Goal: Information Seeking & Learning: Learn about a topic

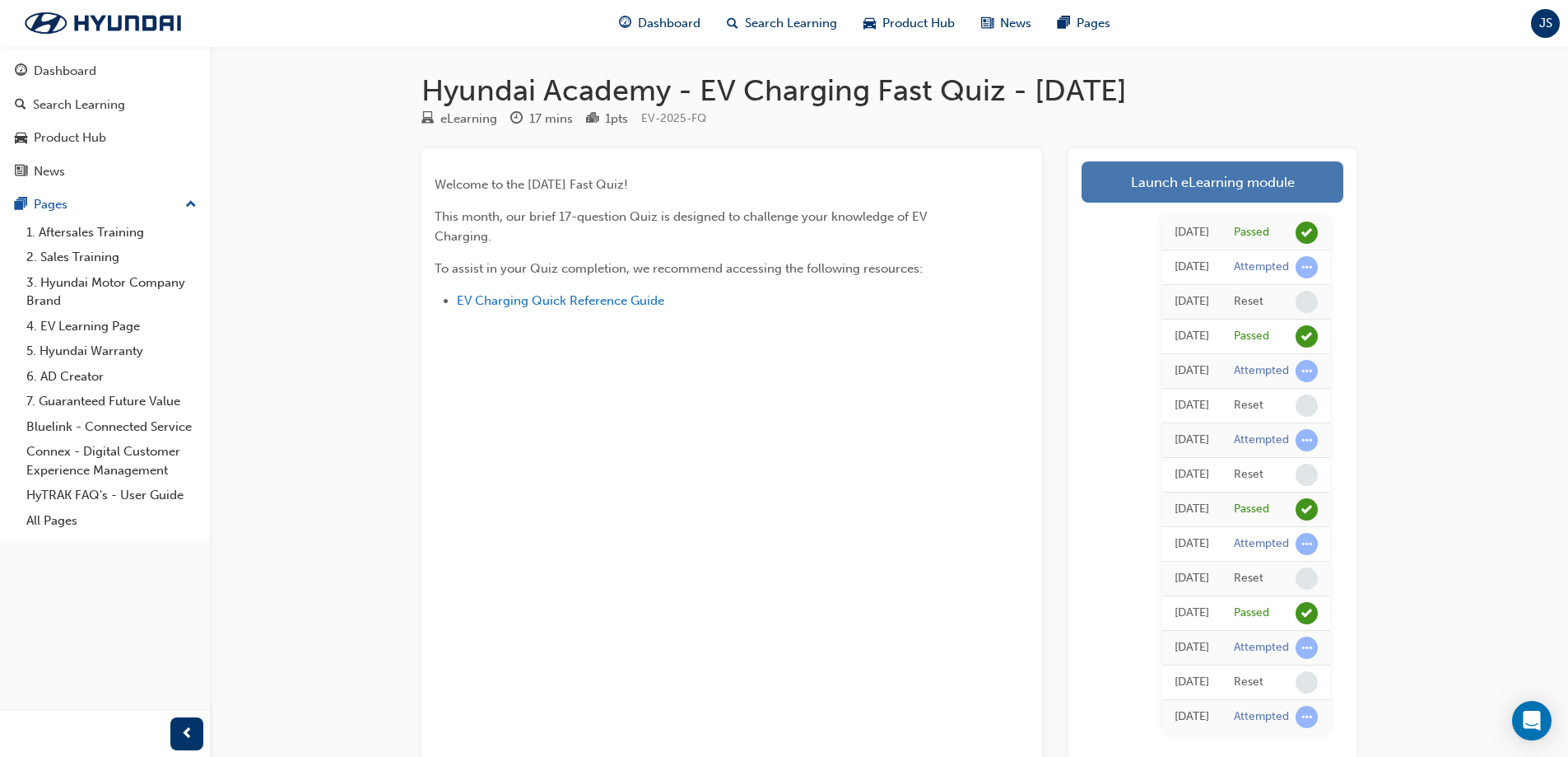
click at [1252, 179] on link "Launch eLearning module" at bounding box center [1212, 182] width 262 height 41
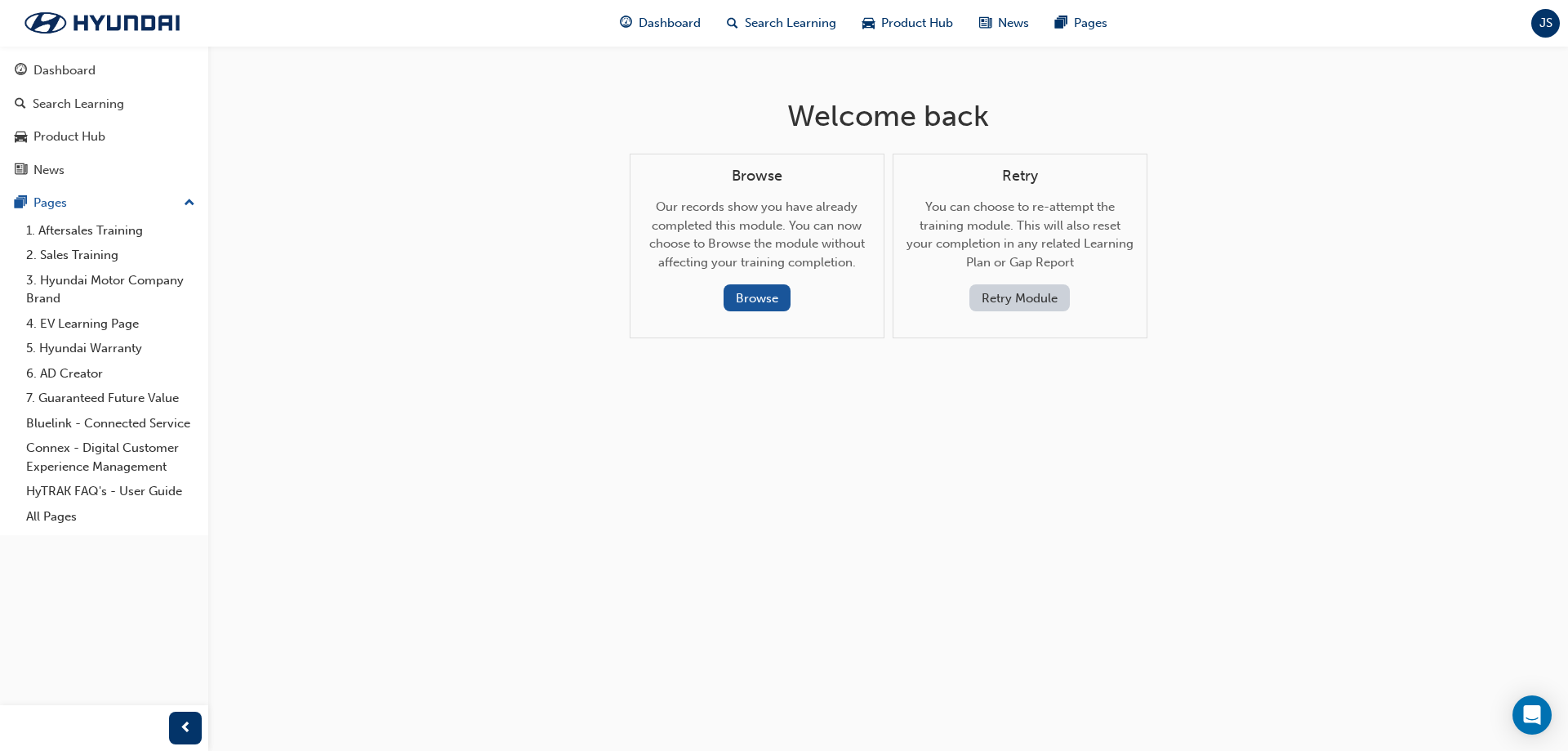
click at [1028, 295] on button "Retry Module" at bounding box center [1019, 298] width 101 height 27
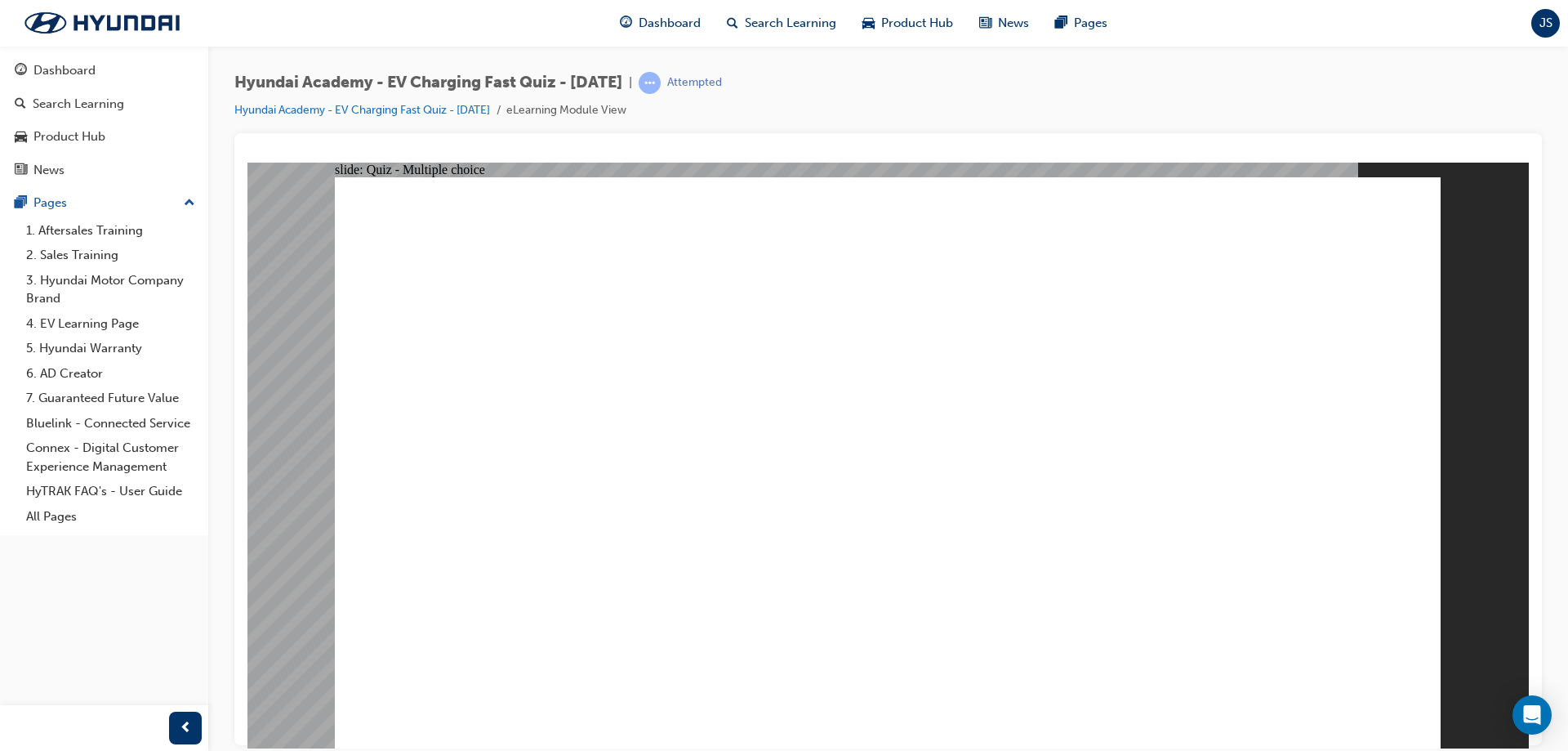
radio input "true"
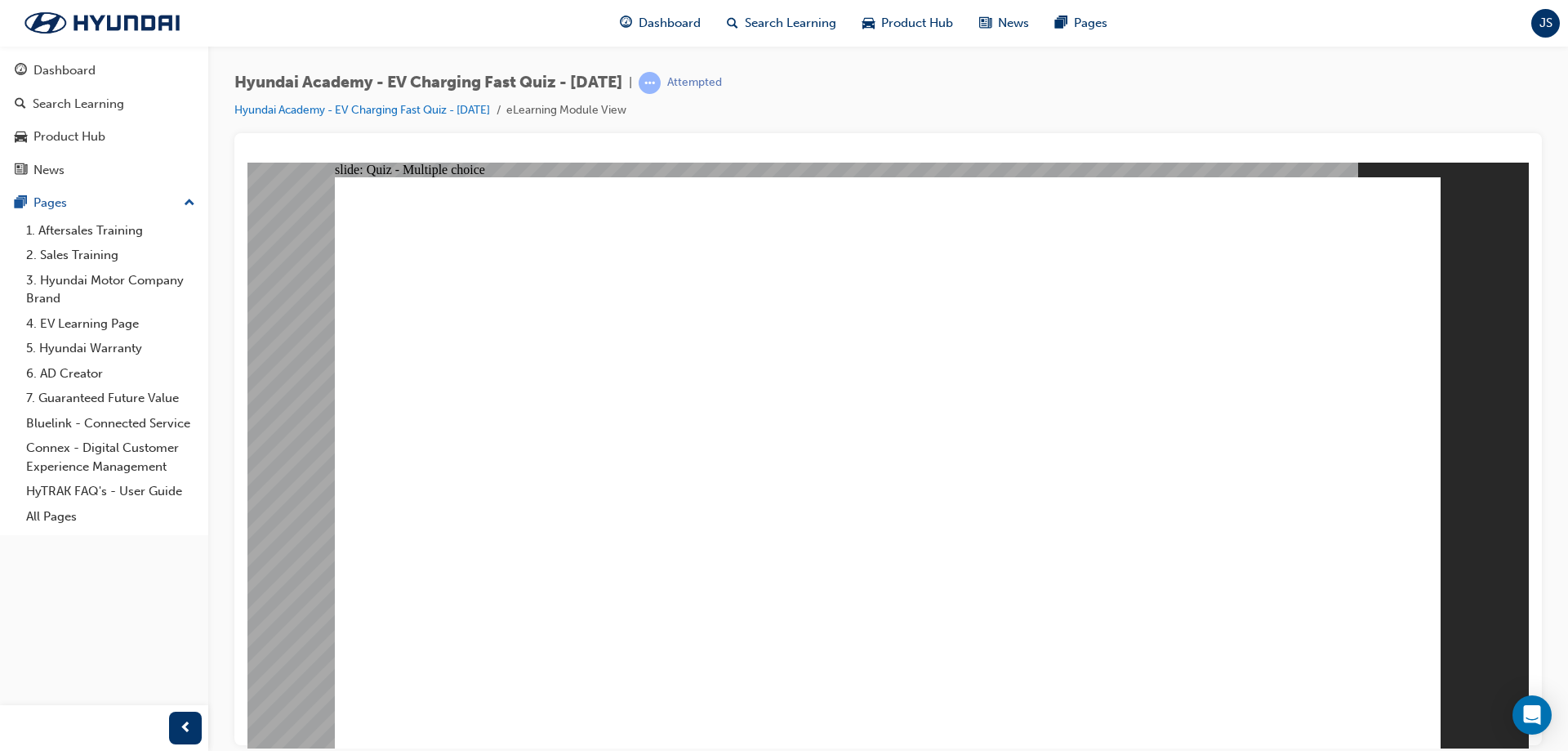
radio input "true"
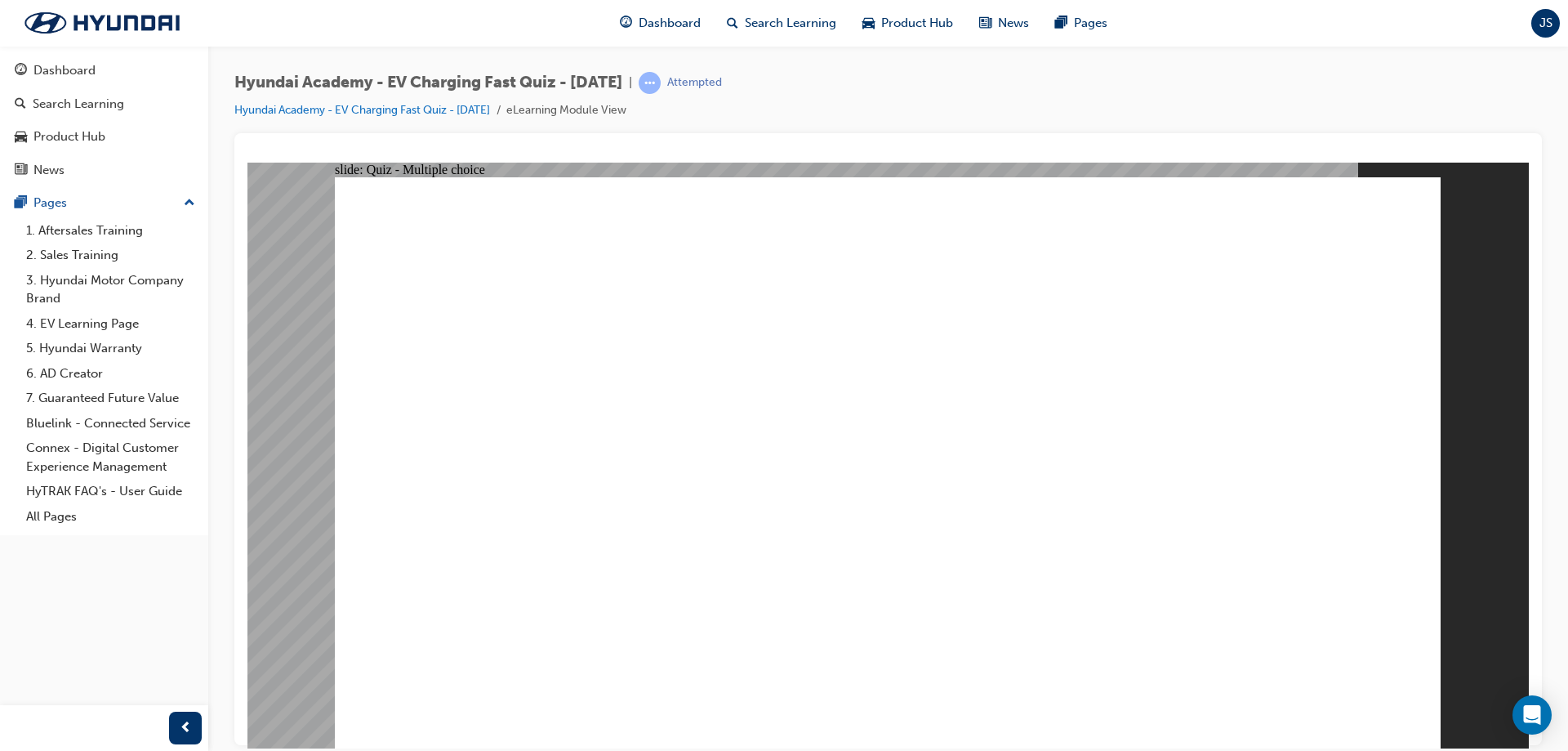
radio input "true"
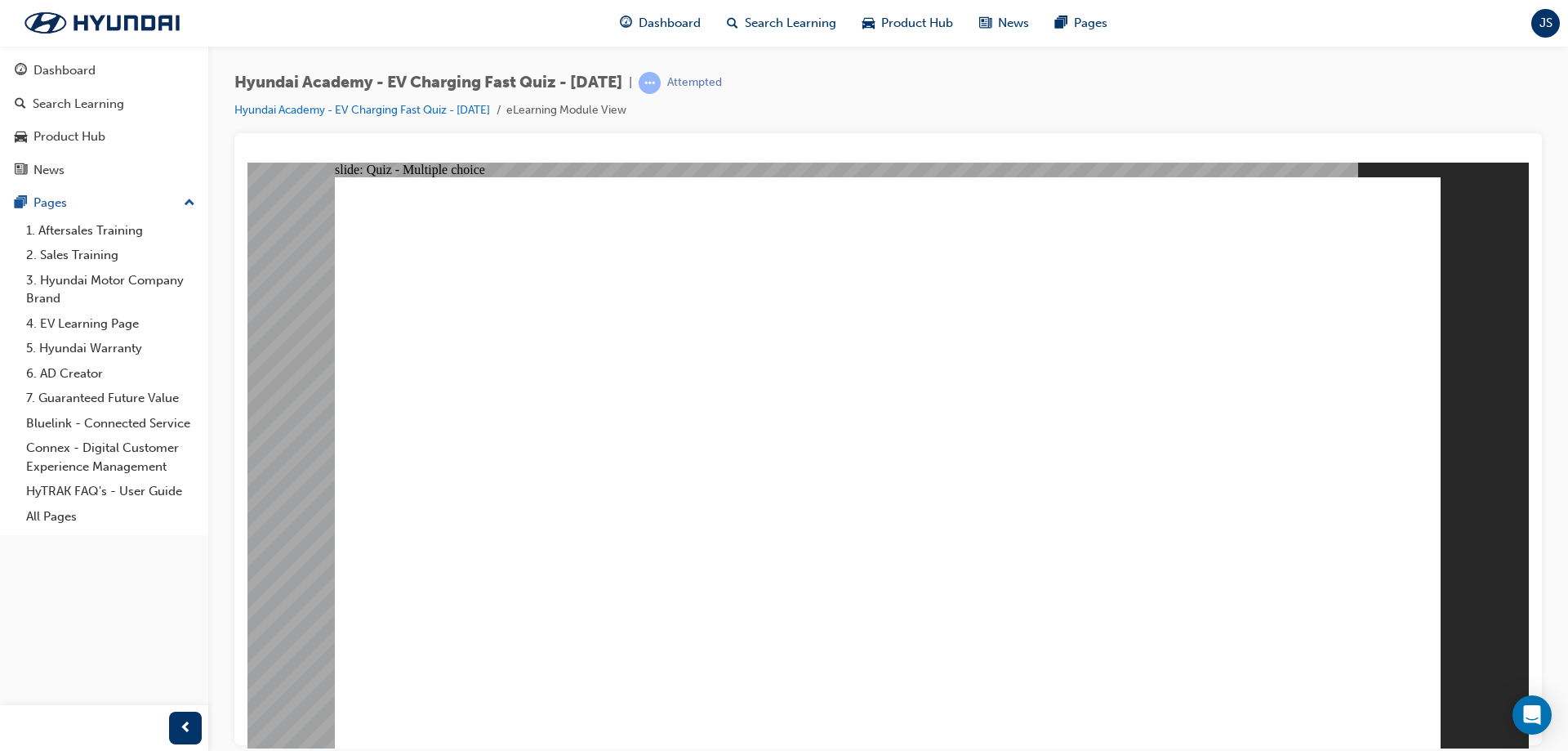
radio input "true"
drag, startPoint x: 625, startPoint y: 621, endPoint x: 626, endPoint y: 638, distance: 17.0
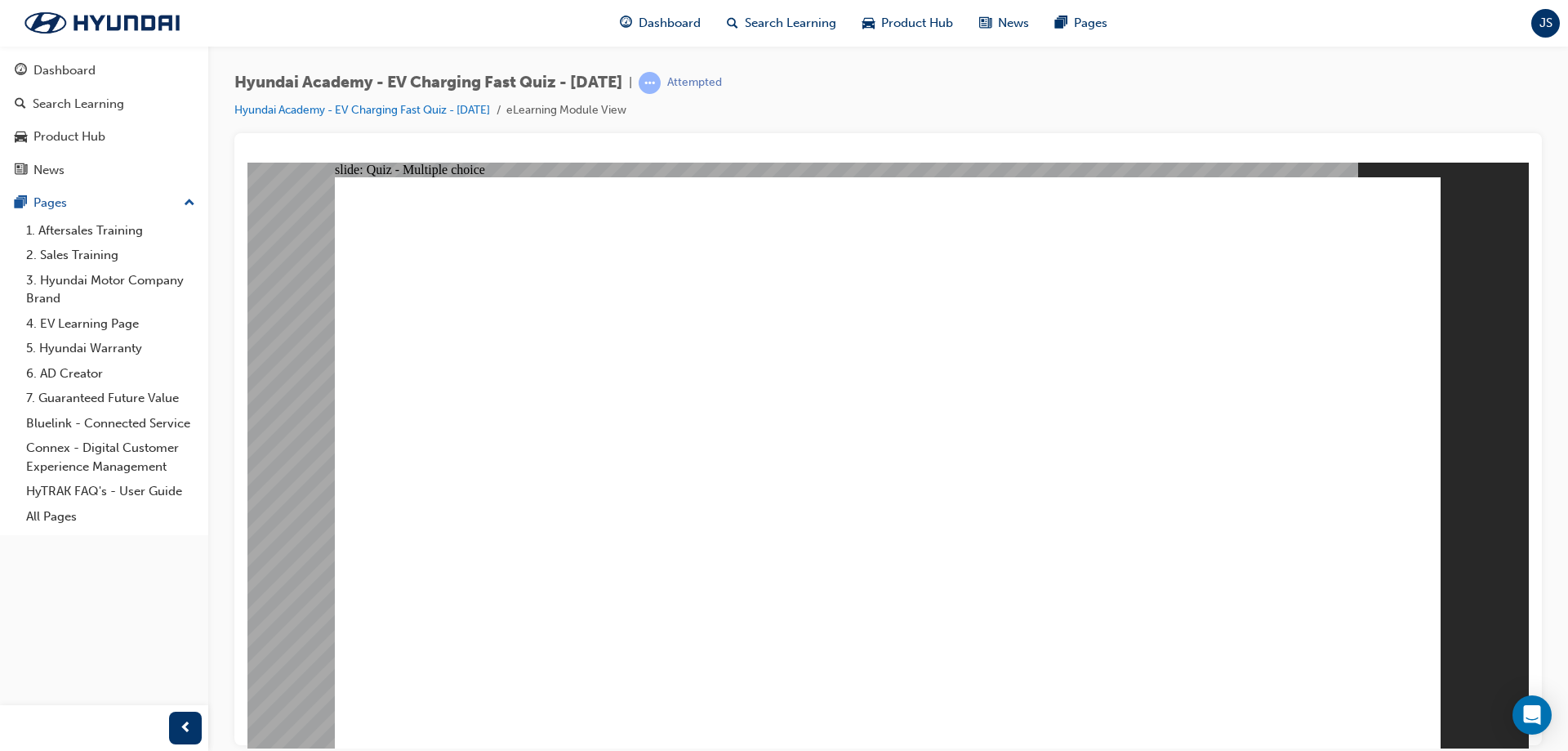
radio input "true"
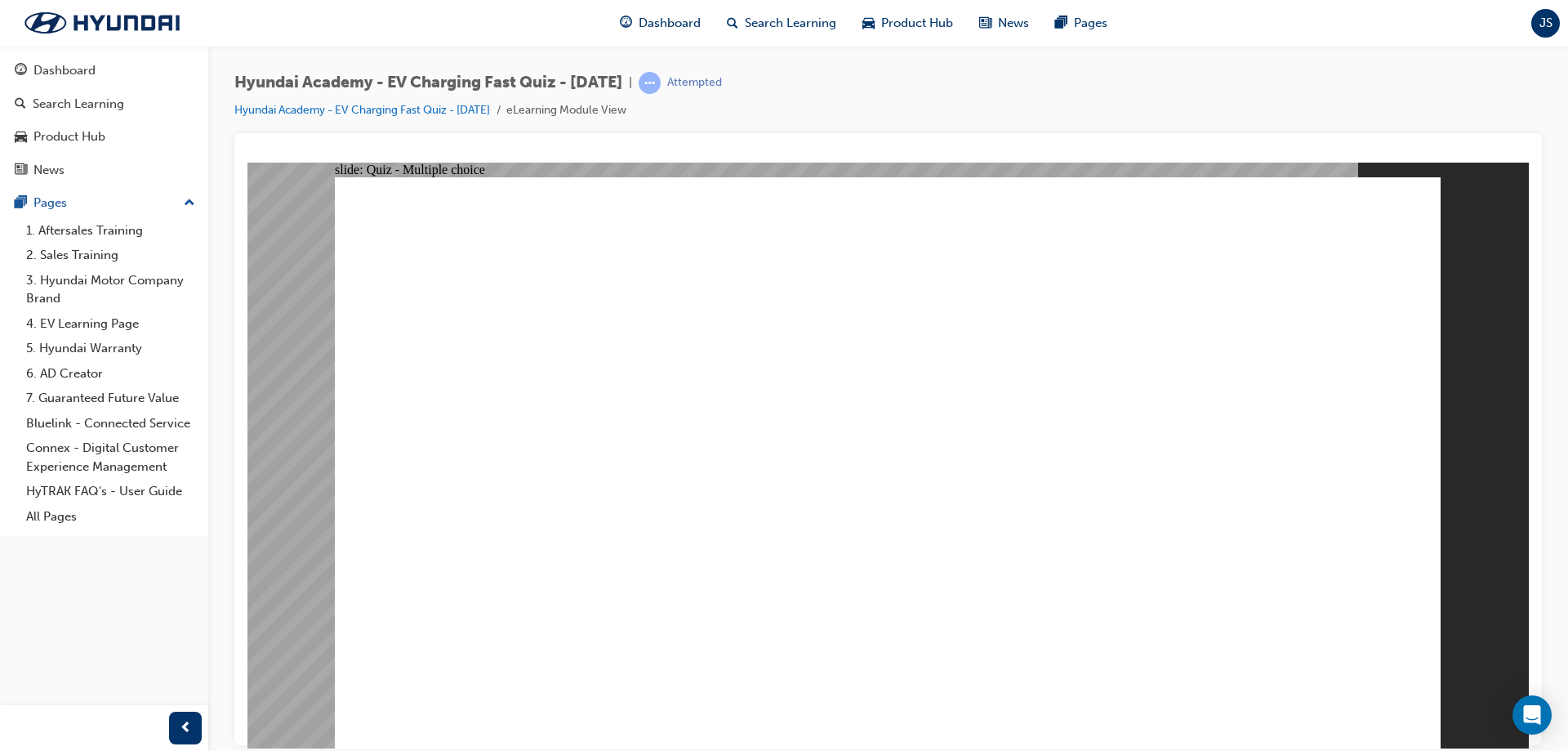
radio input "true"
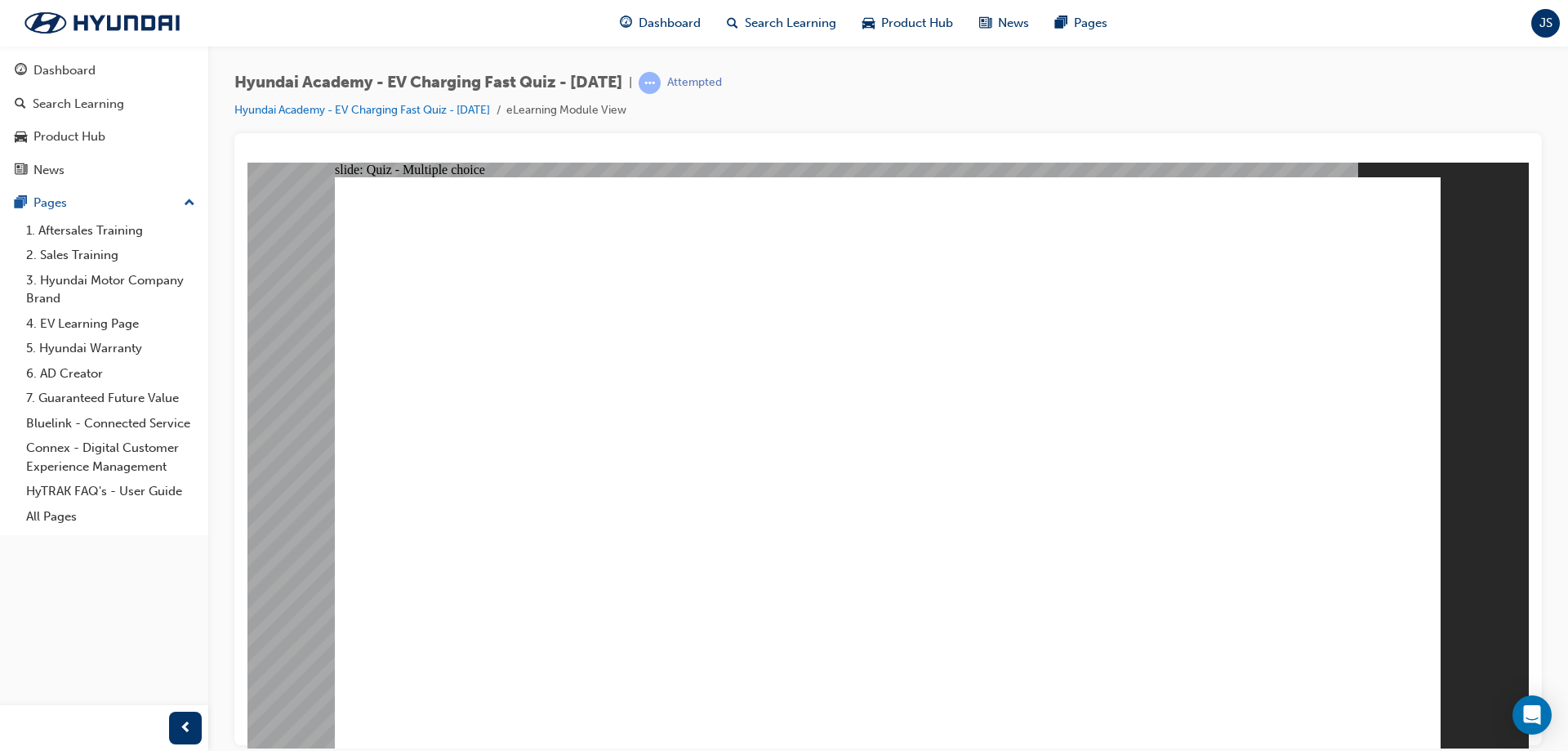
radio input "true"
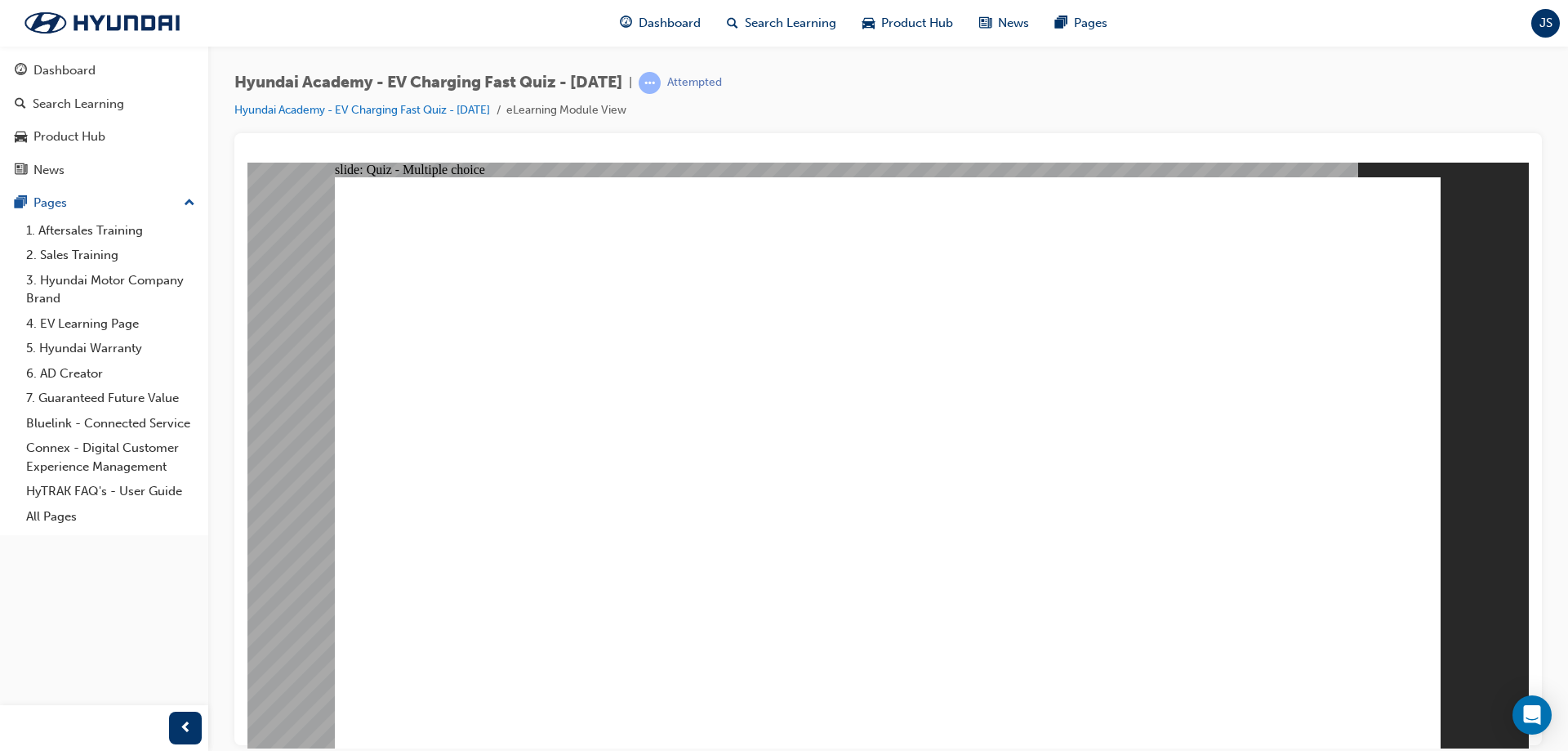
radio input "true"
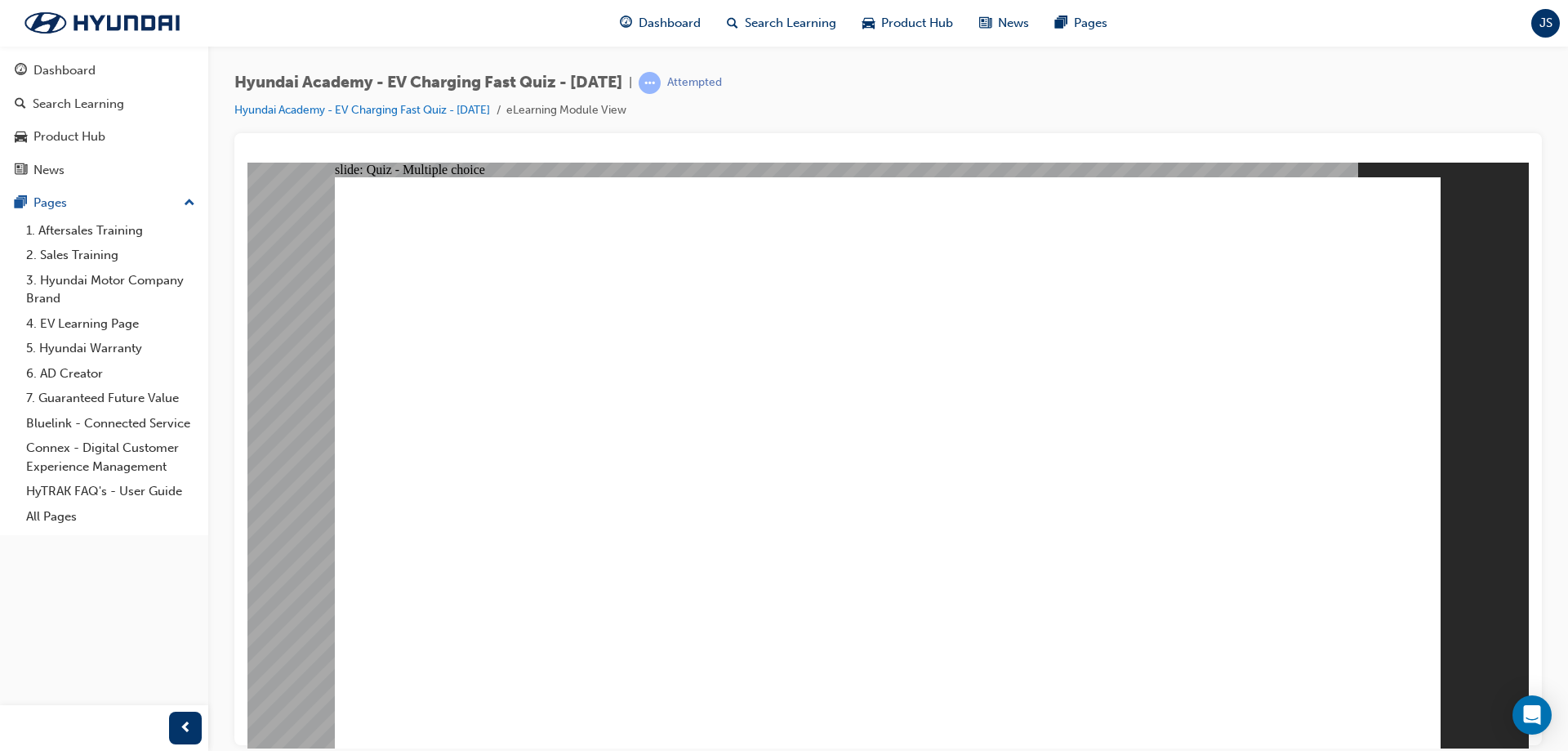
radio input "true"
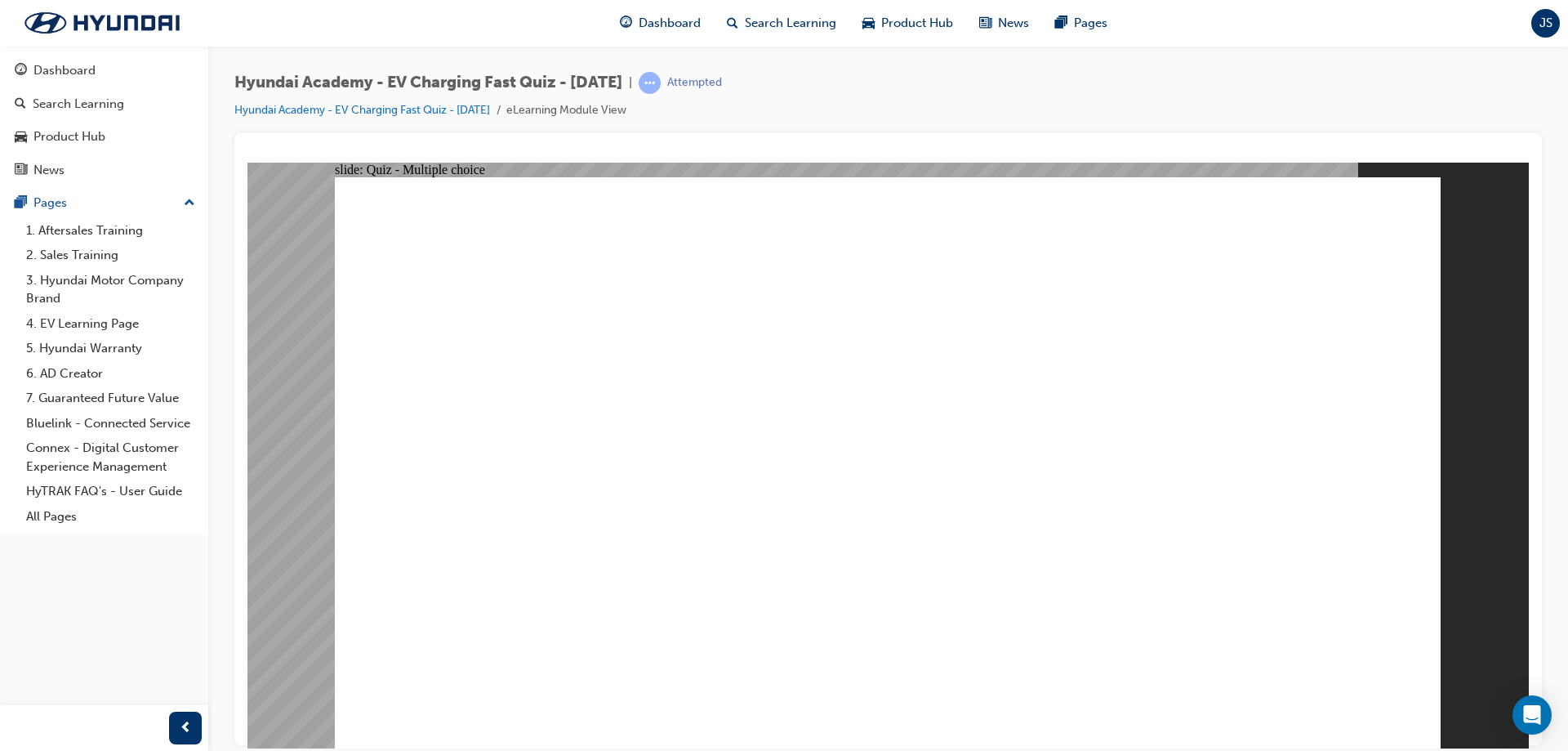
radio input "true"
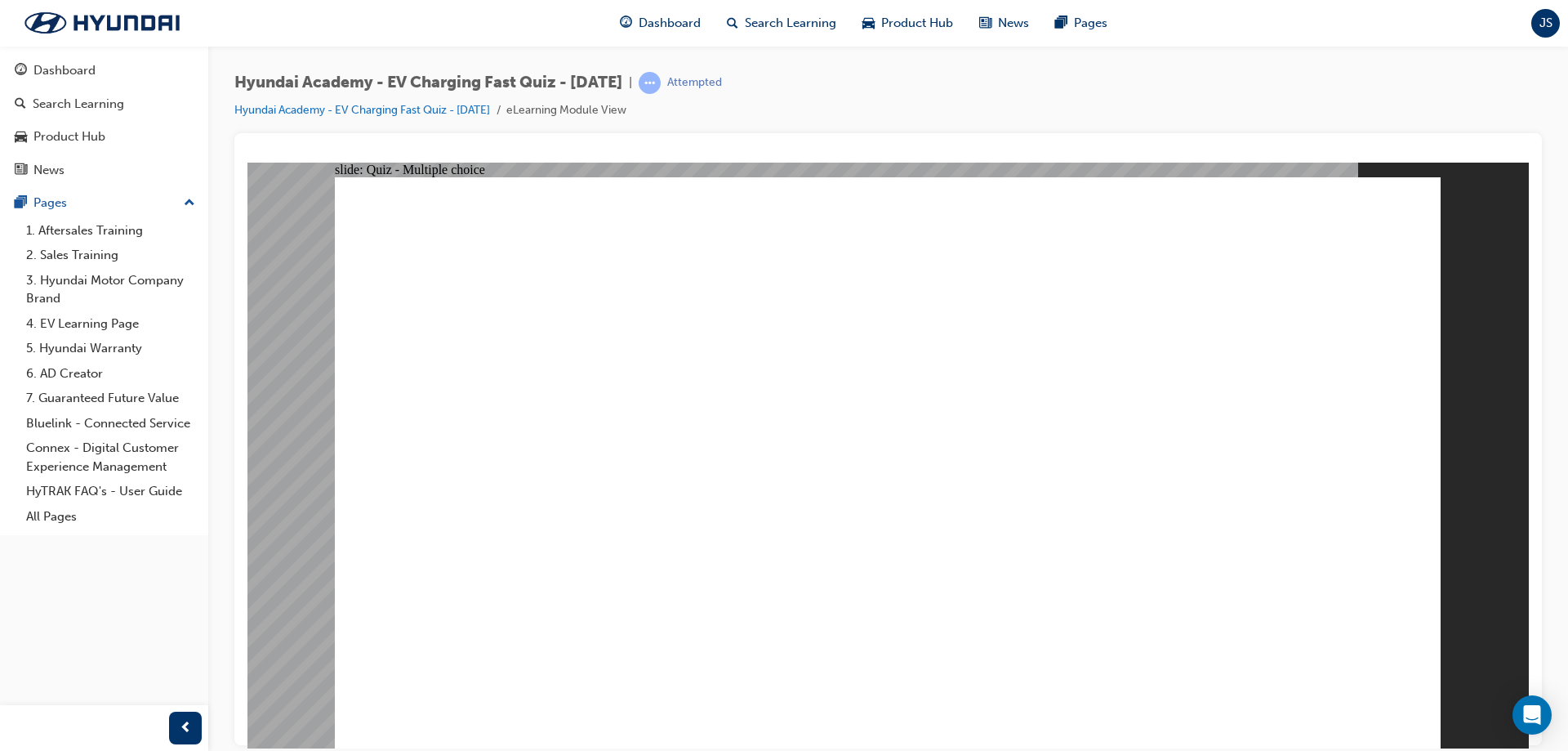
radio input "true"
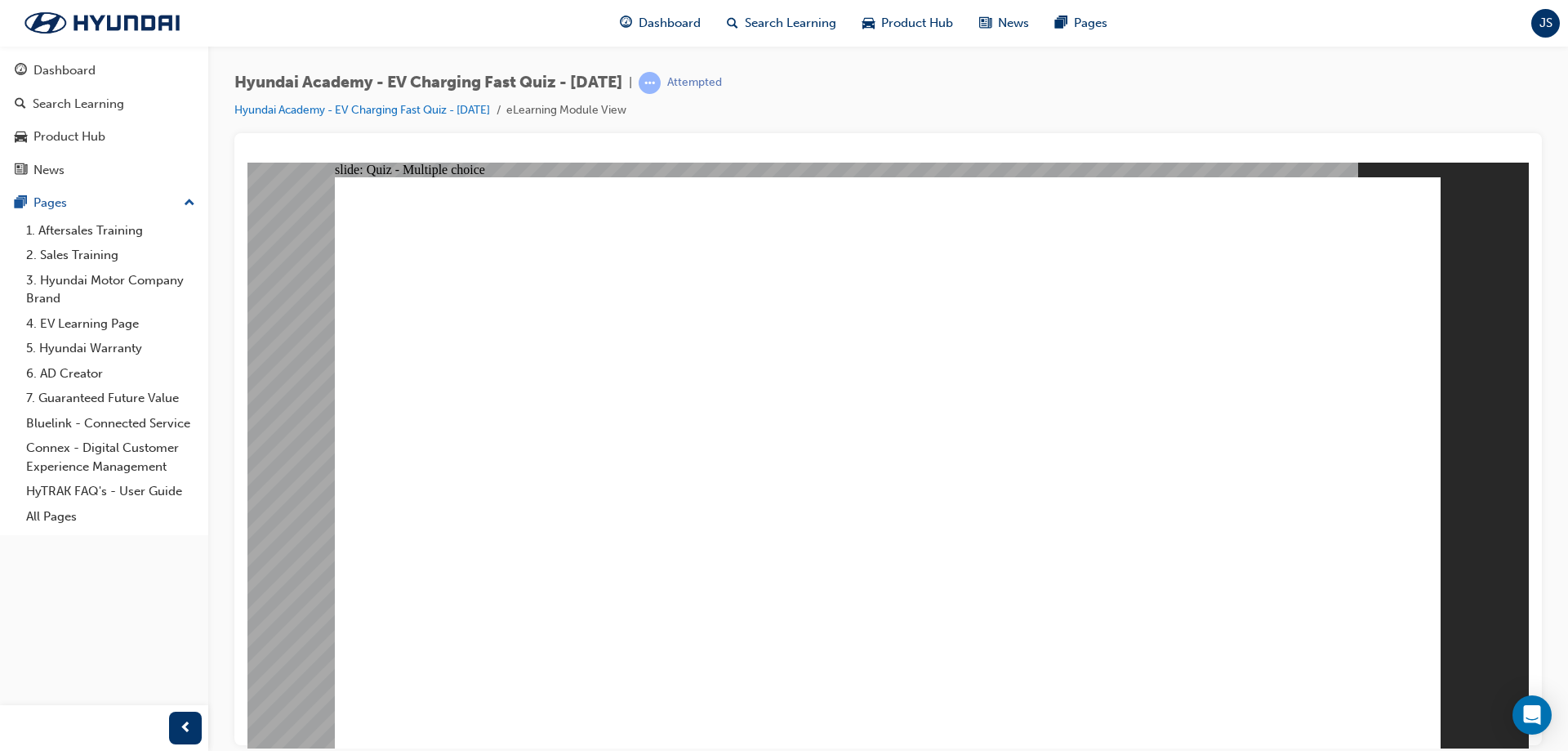
radio input "true"
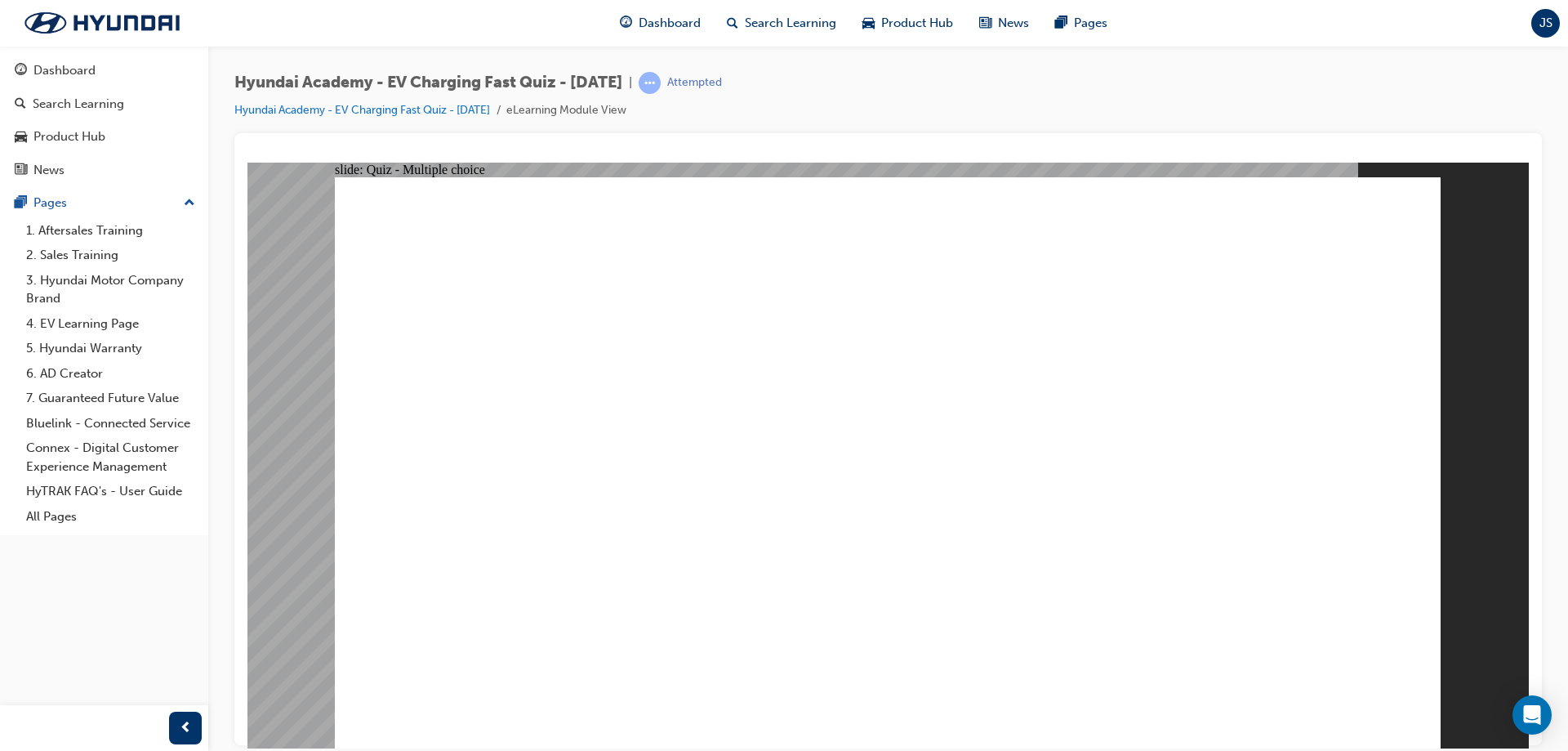
radio input "true"
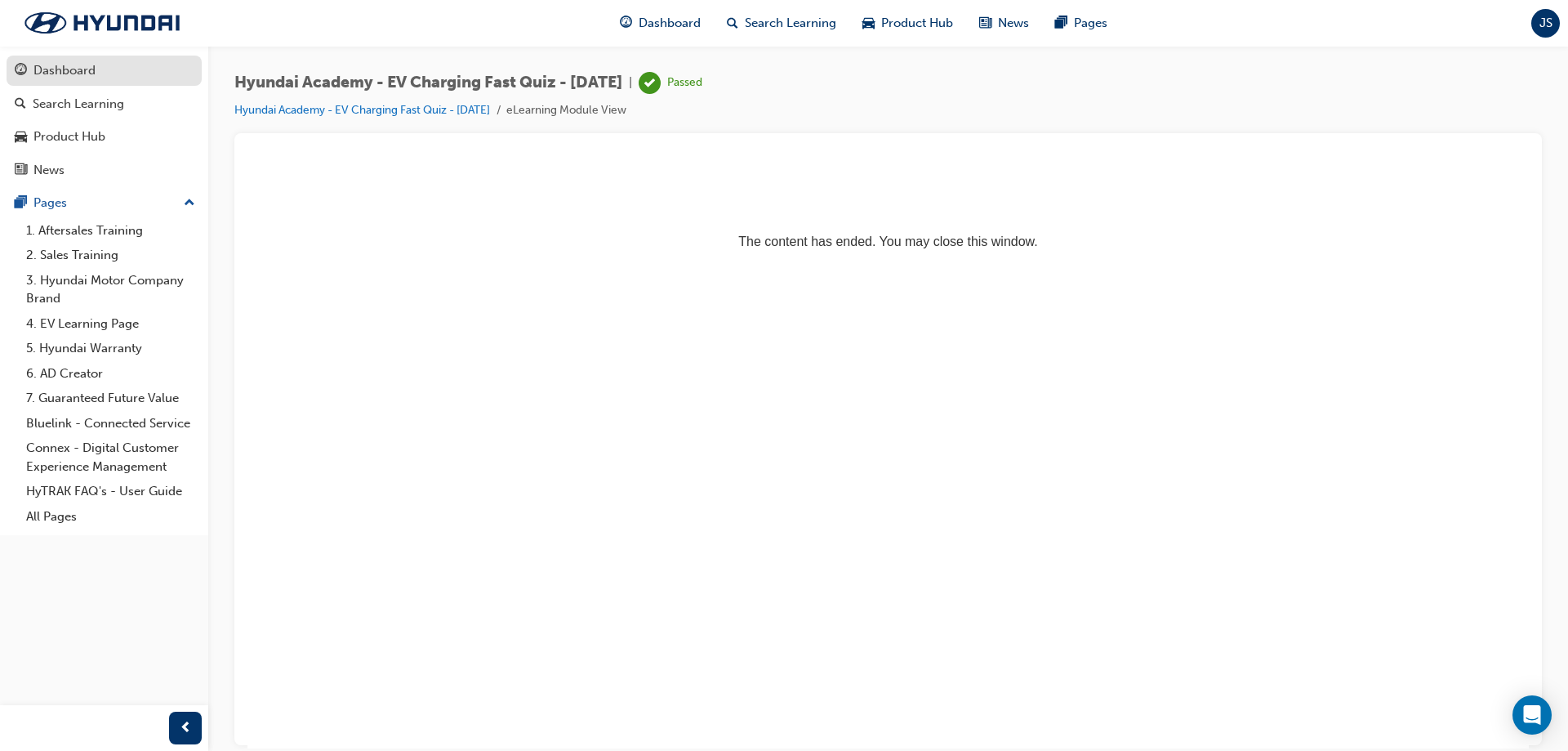
click at [97, 70] on div "Dashboard" at bounding box center [103, 70] width 179 height 20
